Goal: Information Seeking & Learning: Learn about a topic

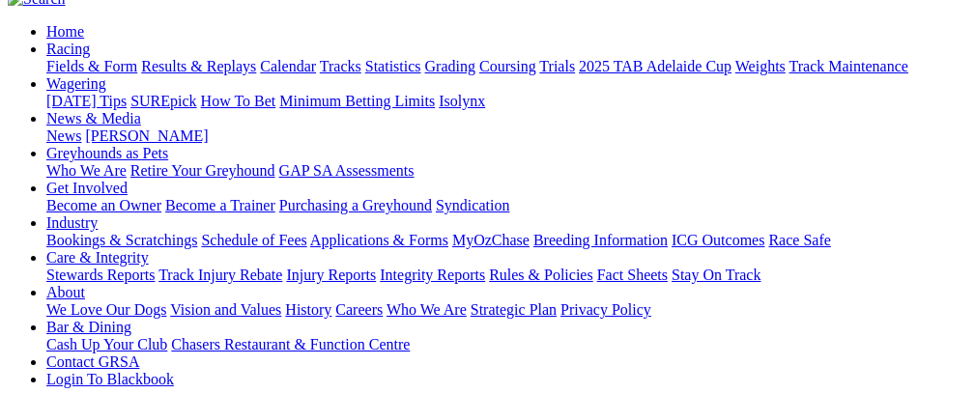
scroll to position [156, 0]
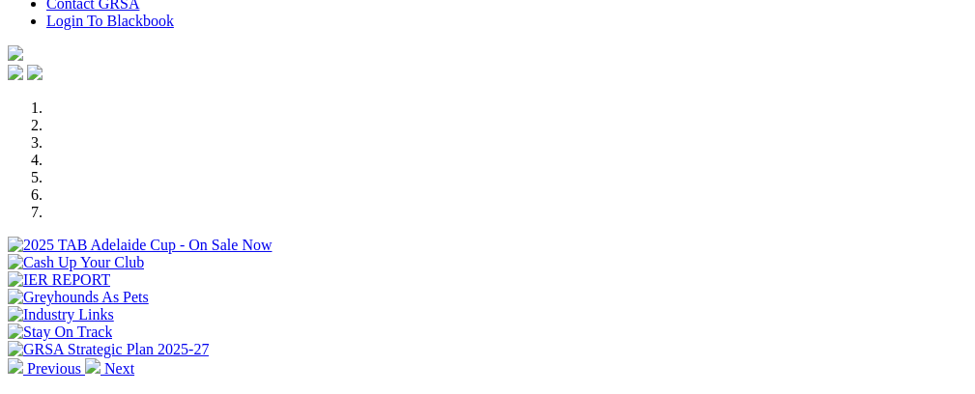
scroll to position [545, 0]
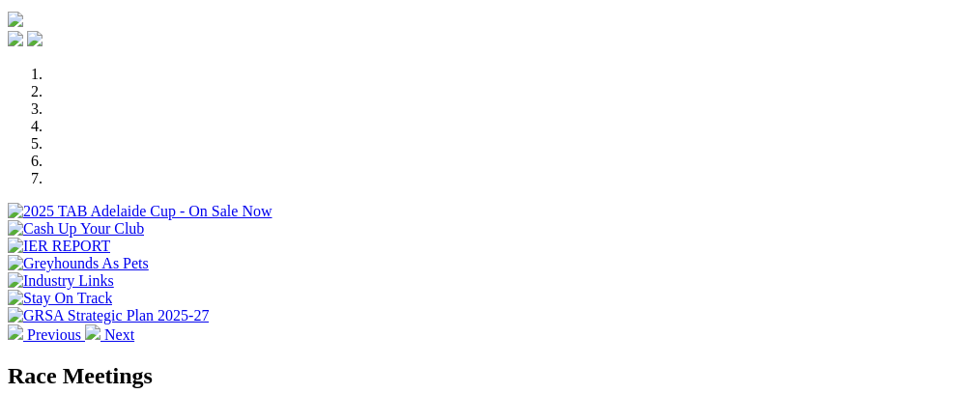
select select "NT"
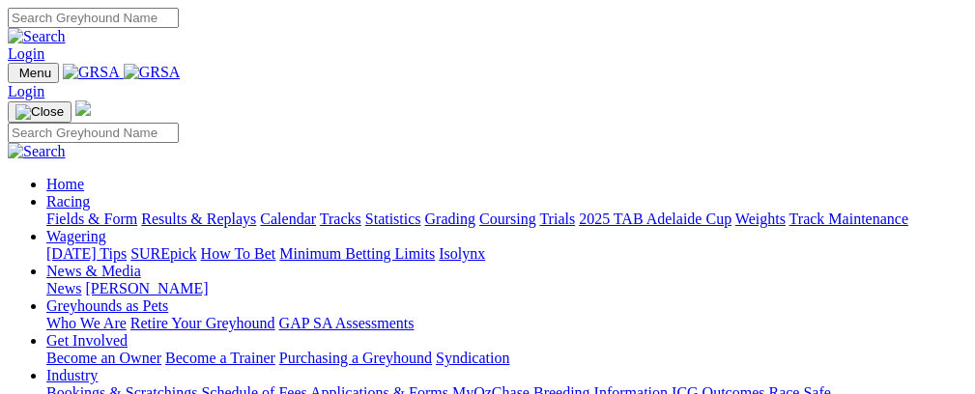
scroll to position [554, 0]
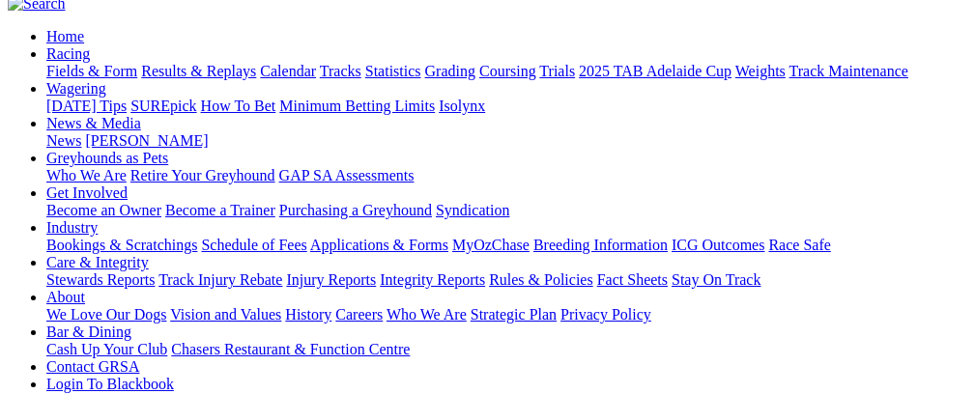
scroll to position [189, 0]
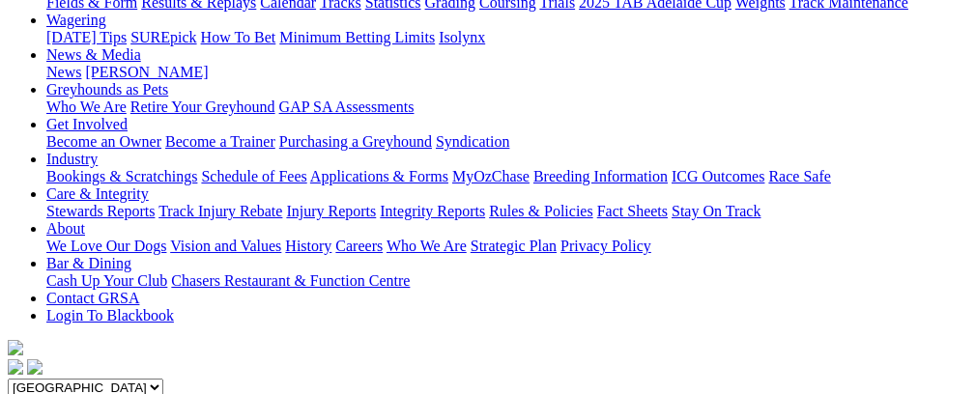
scroll to position [222, 0]
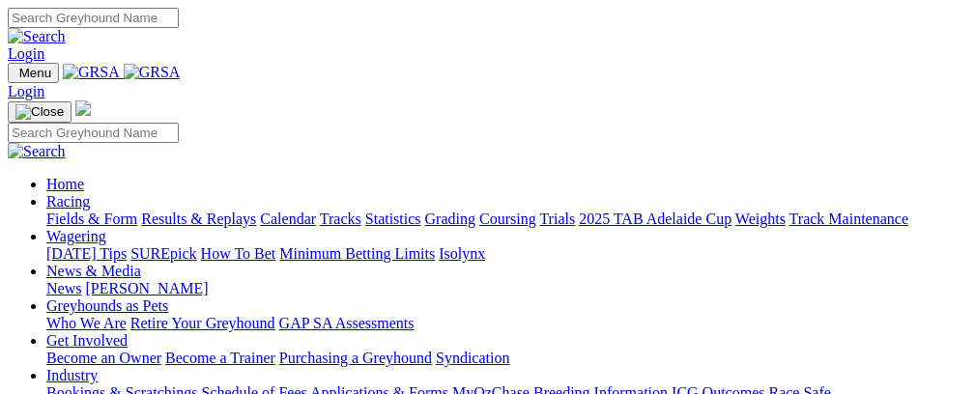
scroll to position [554, 0]
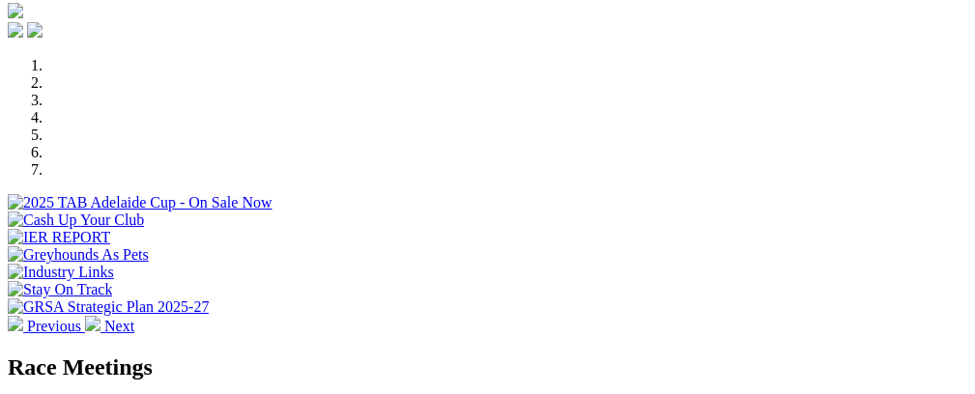
select select "NT"
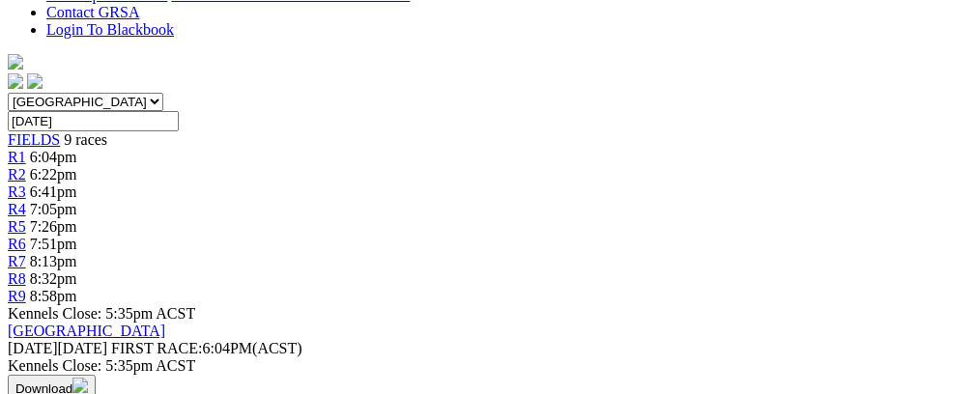
scroll to position [601, 0]
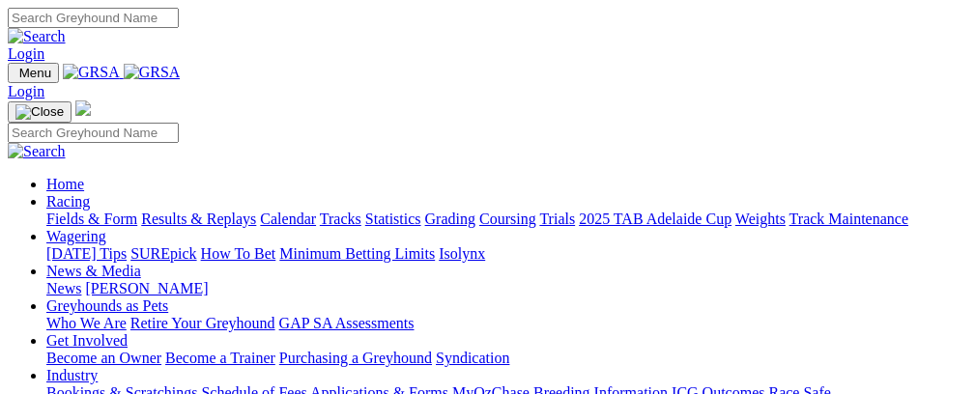
select select "NT"
